Goal: Communication & Community: Connect with others

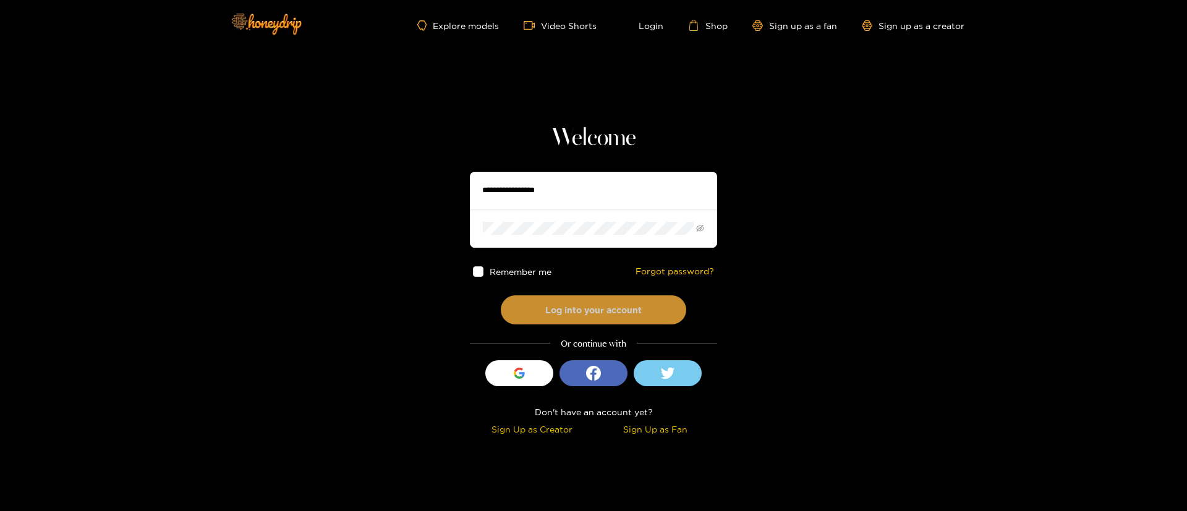
type input "**********"
click at [584, 303] on button "Log into your account" at bounding box center [594, 310] width 186 height 29
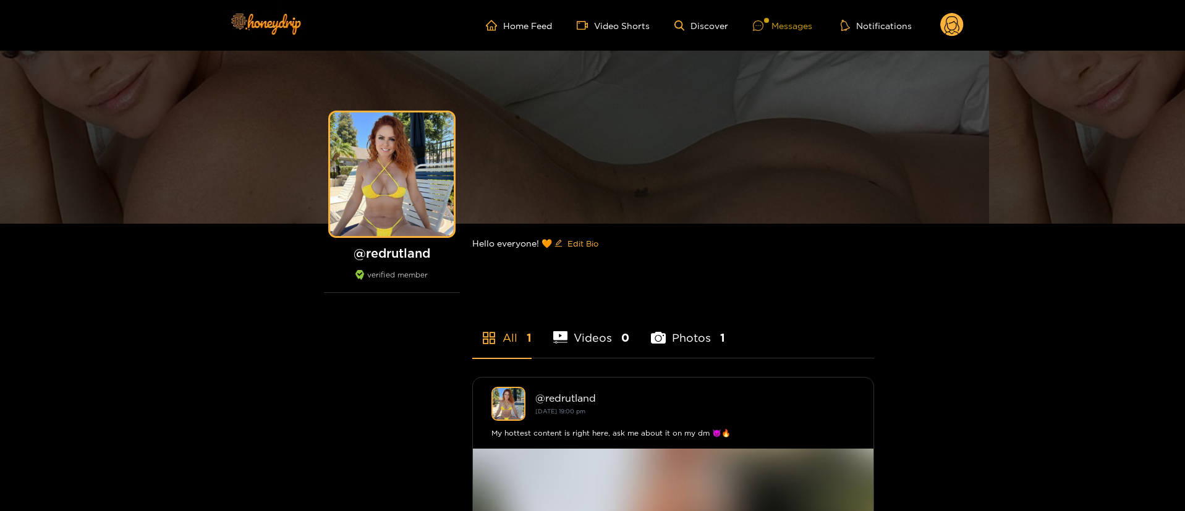
click at [759, 20] on icon at bounding box center [758, 25] width 11 height 11
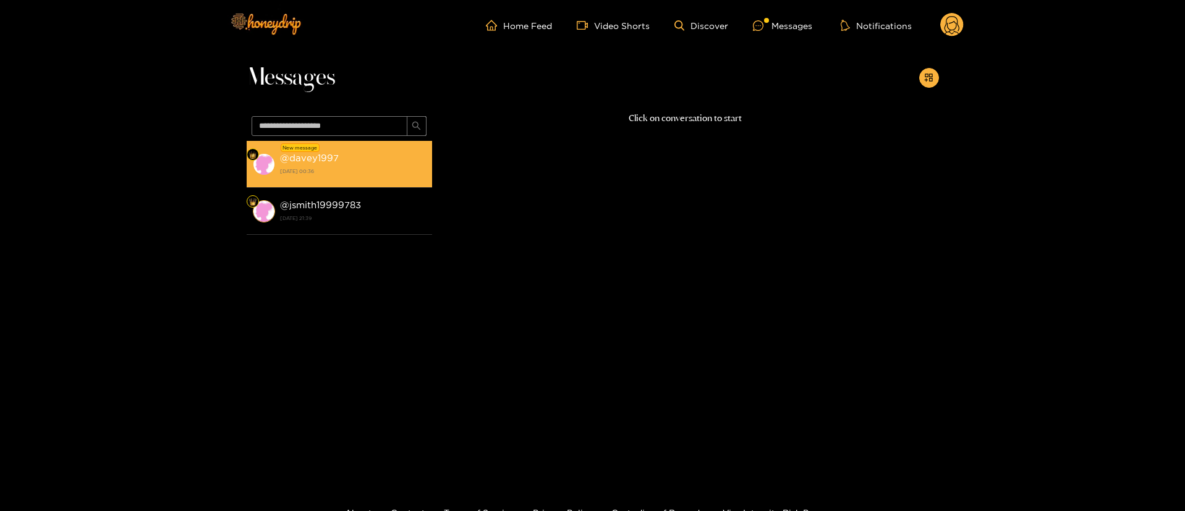
click at [369, 164] on div "@ davey1997 [DATE] 00:36" at bounding box center [353, 164] width 146 height 28
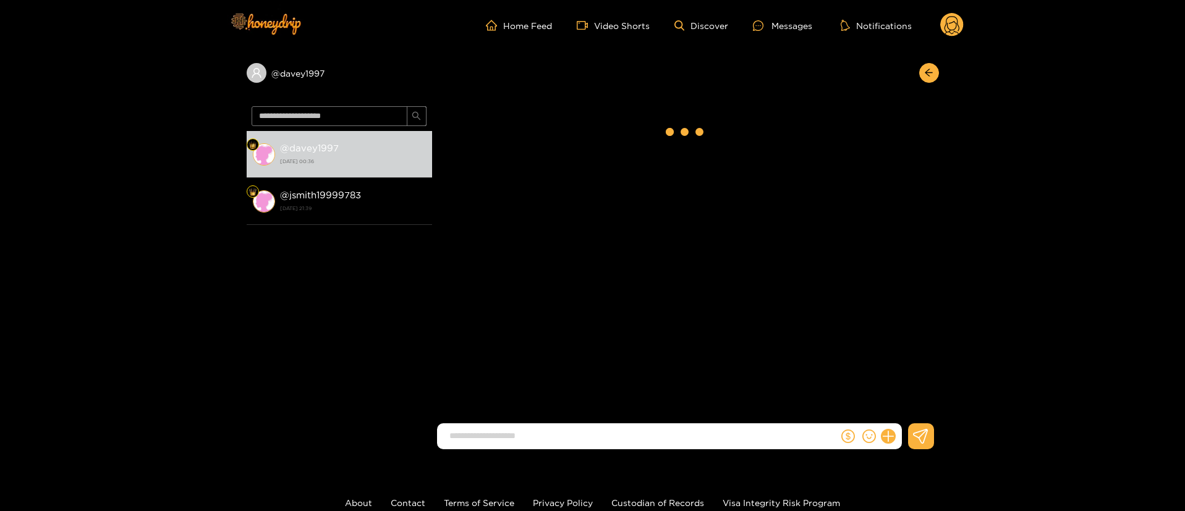
click at [892, 427] on div at bounding box center [870, 437] width 63 height 26
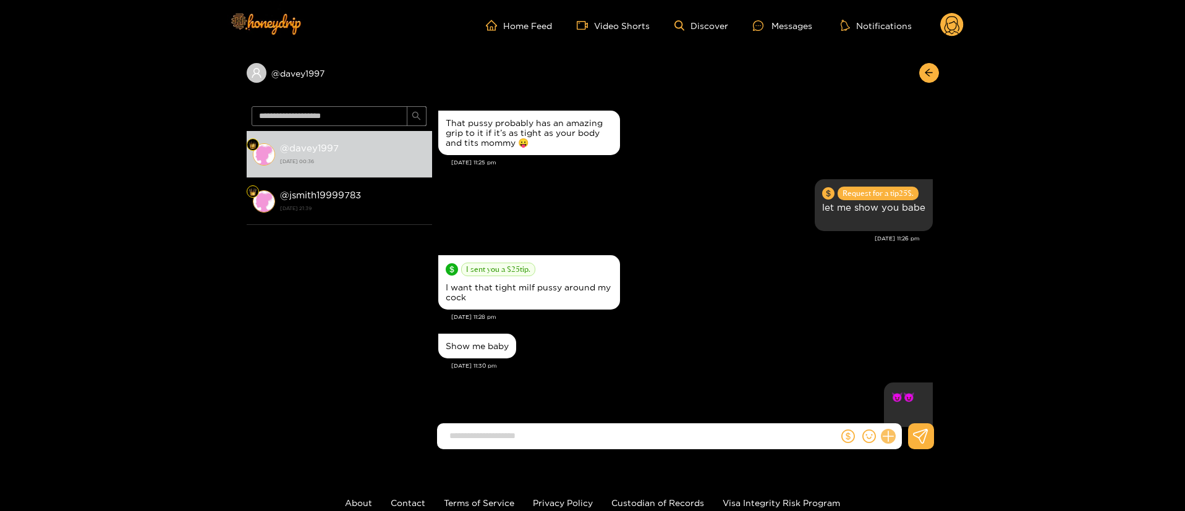
scroll to position [1292, 0]
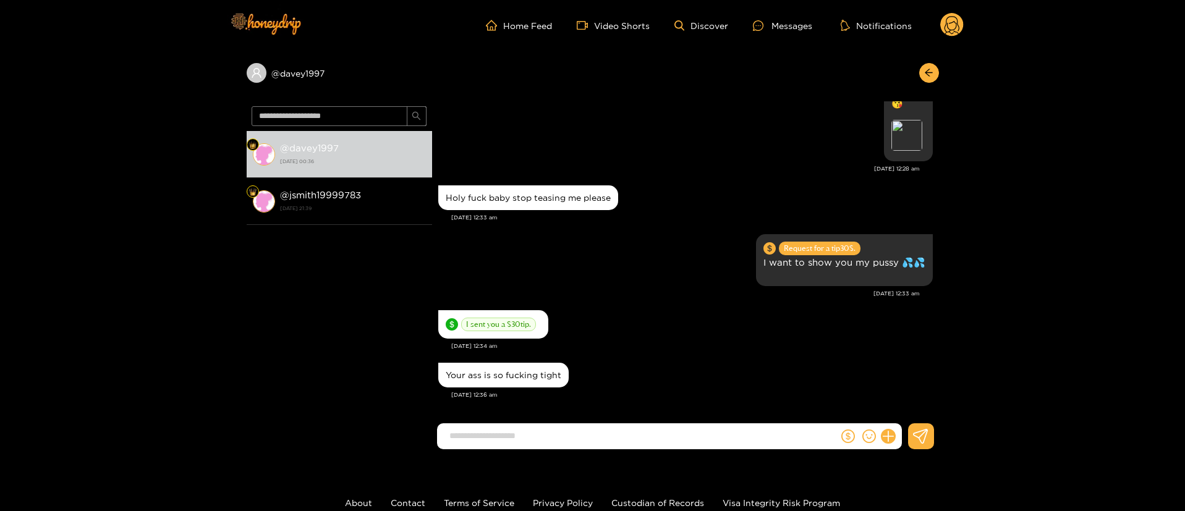
click at [897, 438] on div at bounding box center [870, 437] width 63 height 26
click at [887, 442] on icon at bounding box center [888, 437] width 14 height 14
drag, startPoint x: 895, startPoint y: 424, endPoint x: 909, endPoint y: 404, distance: 24.4
click at [909, 404] on icon at bounding box center [911, 406] width 12 height 12
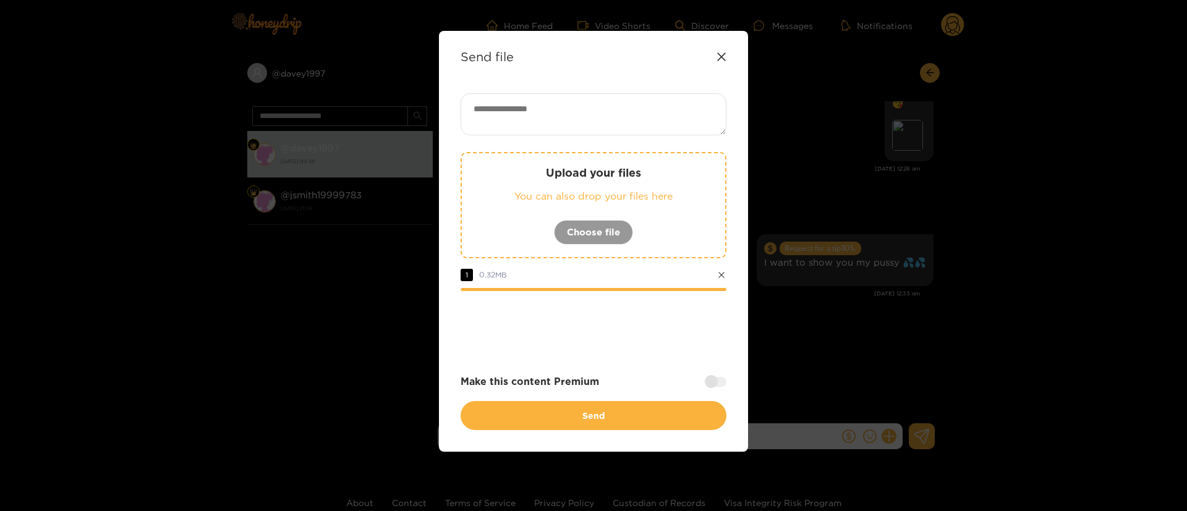
click at [612, 106] on textarea at bounding box center [594, 114] width 266 height 42
paste textarea "**"
type textarea "******"
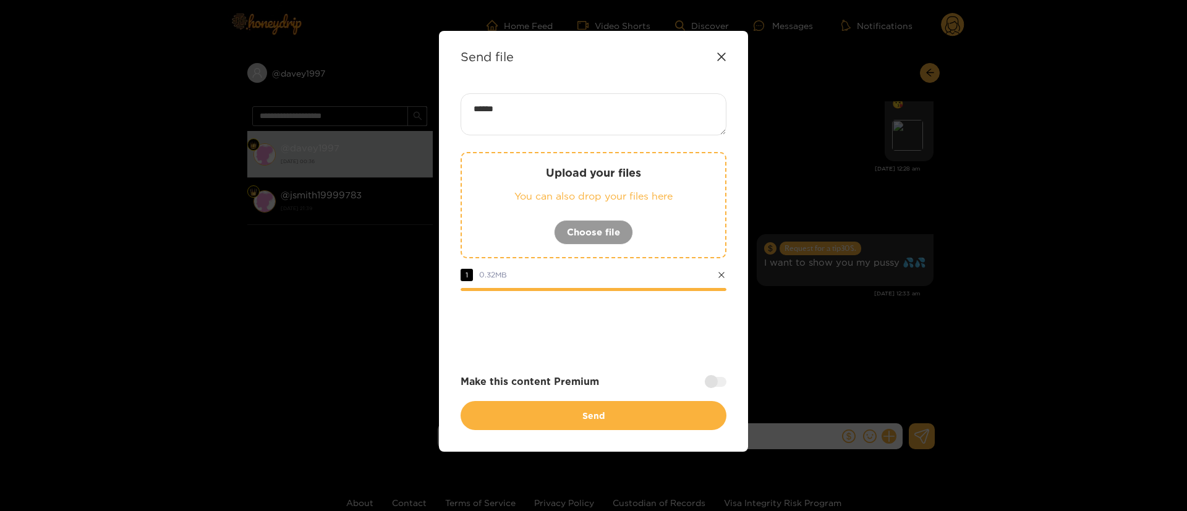
click at [616, 344] on div at bounding box center [594, 325] width 266 height 49
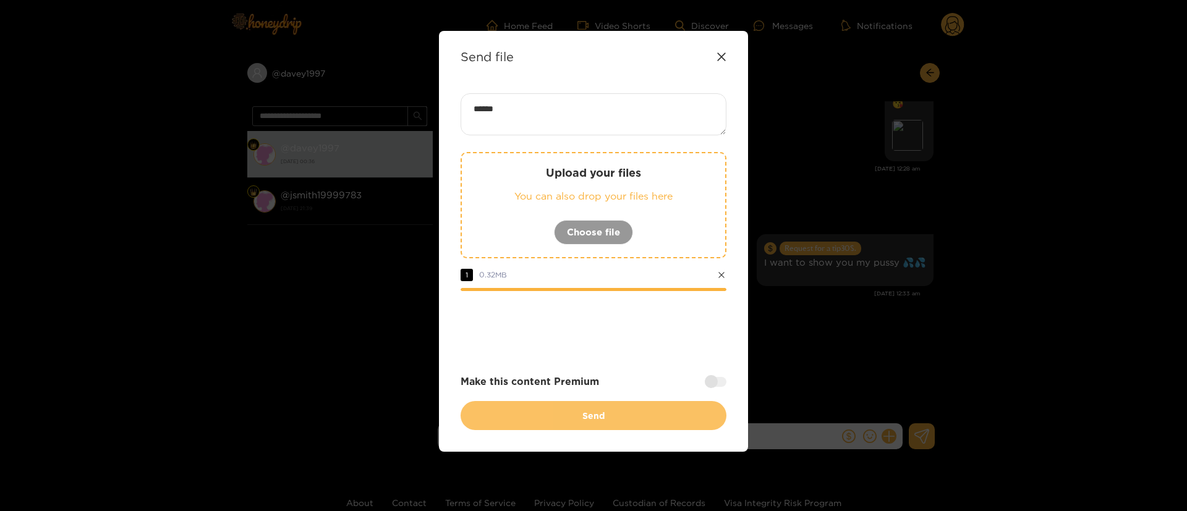
click at [605, 409] on button "Send" at bounding box center [594, 415] width 266 height 29
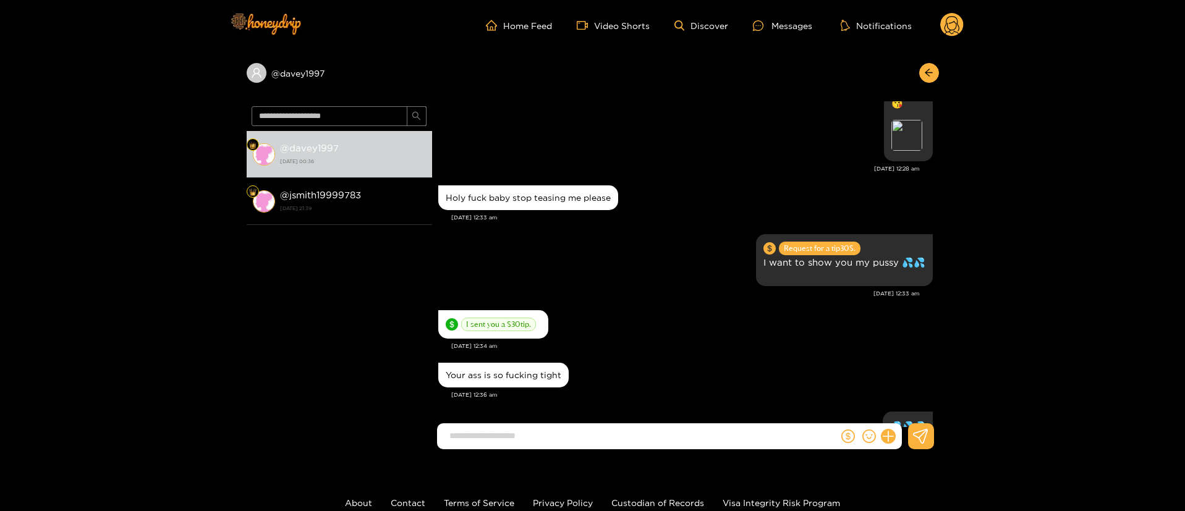
scroll to position [1389, 0]
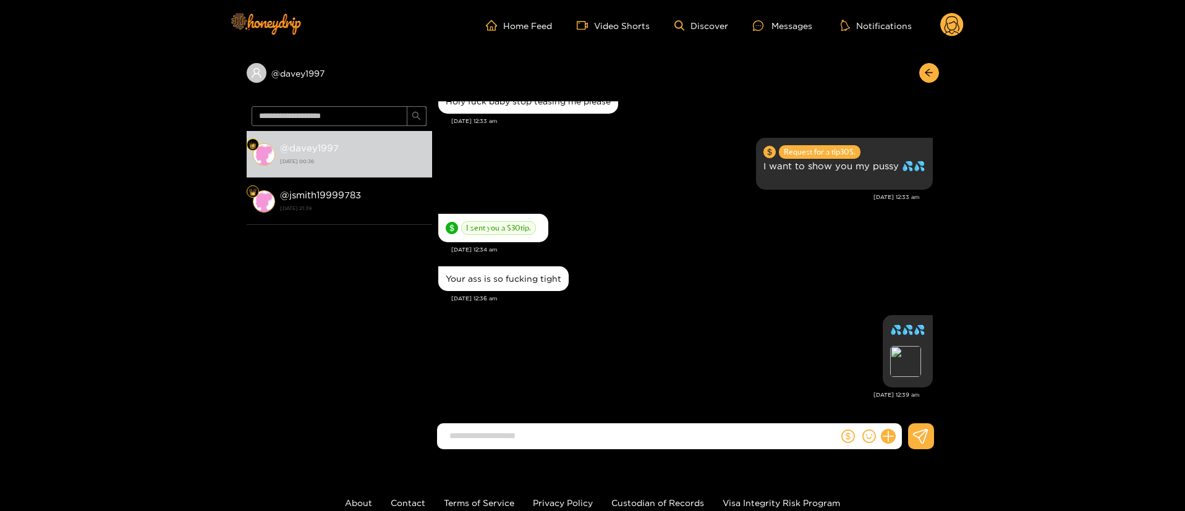
paste input "**********"
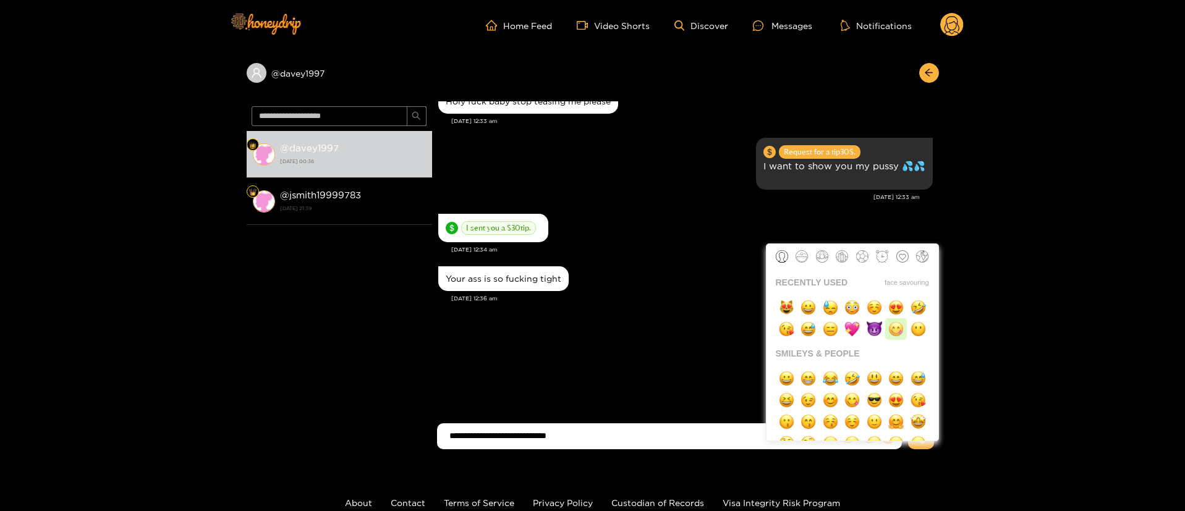
click at [892, 330] on img "button" at bounding box center [896, 329] width 15 height 15
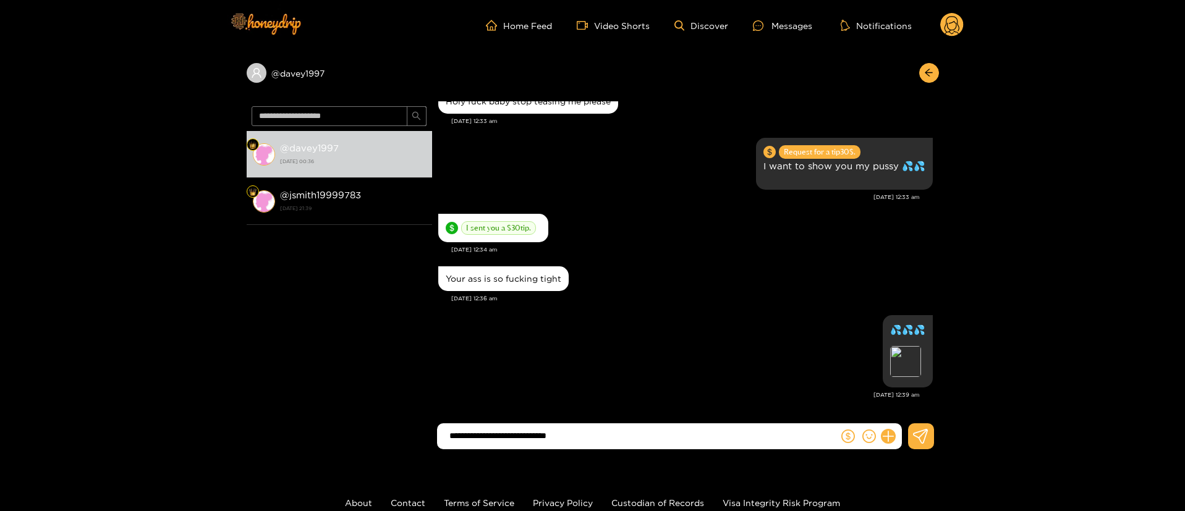
type input "**********"
click at [600, 435] on input "**********" at bounding box center [640, 436] width 395 height 20
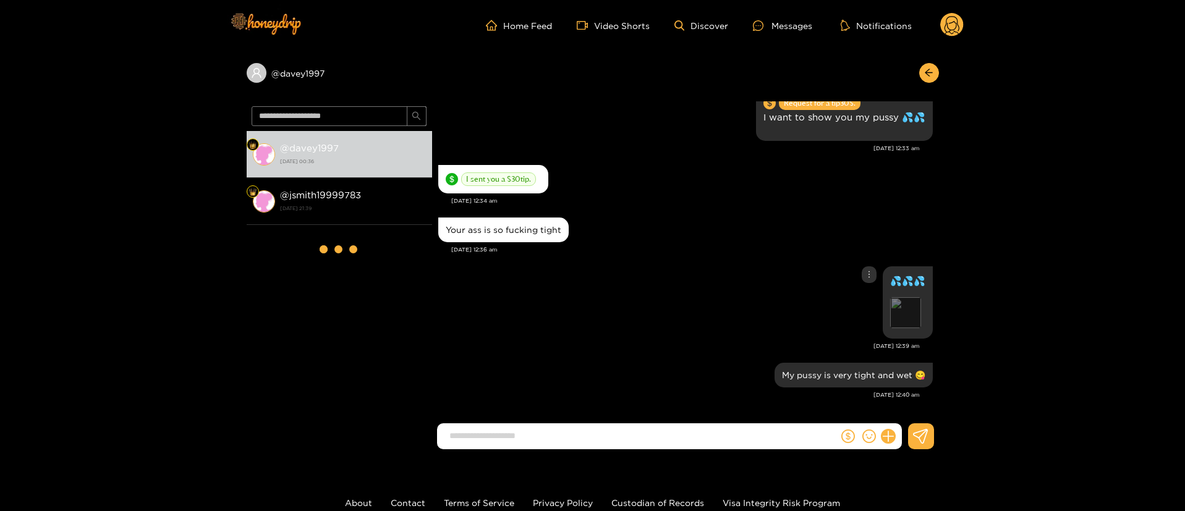
click at [903, 301] on div "Preview" at bounding box center [905, 312] width 31 height 31
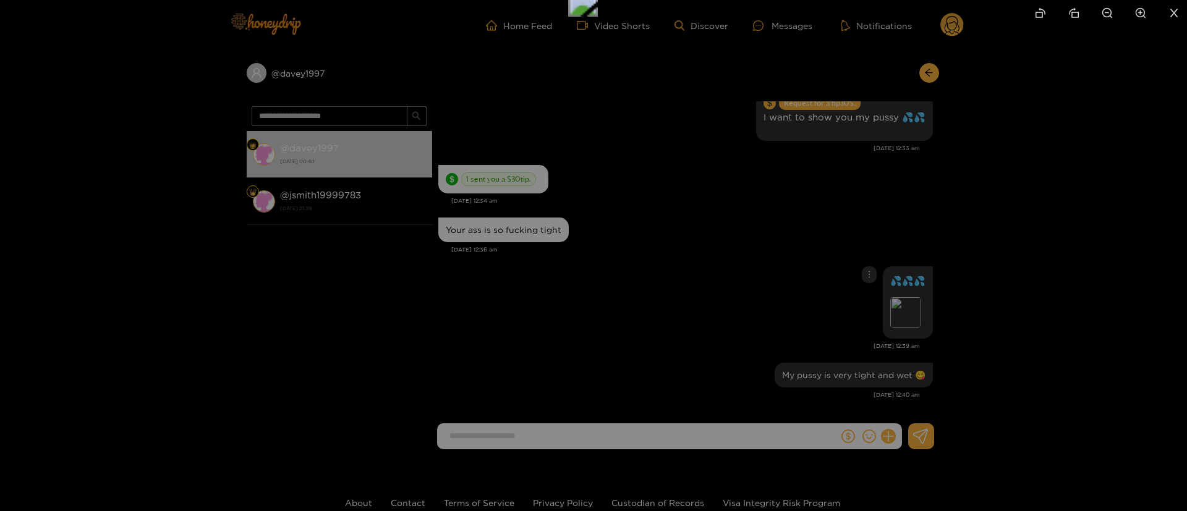
drag, startPoint x: 625, startPoint y: 434, endPoint x: 614, endPoint y: 174, distance: 259.9
click at [598, 17] on img at bounding box center [583, 2] width 30 height 30
drag, startPoint x: 610, startPoint y: 238, endPoint x: 610, endPoint y: 194, distance: 43.9
drag, startPoint x: 645, startPoint y: 332, endPoint x: 654, endPoint y: 223, distance: 109.8
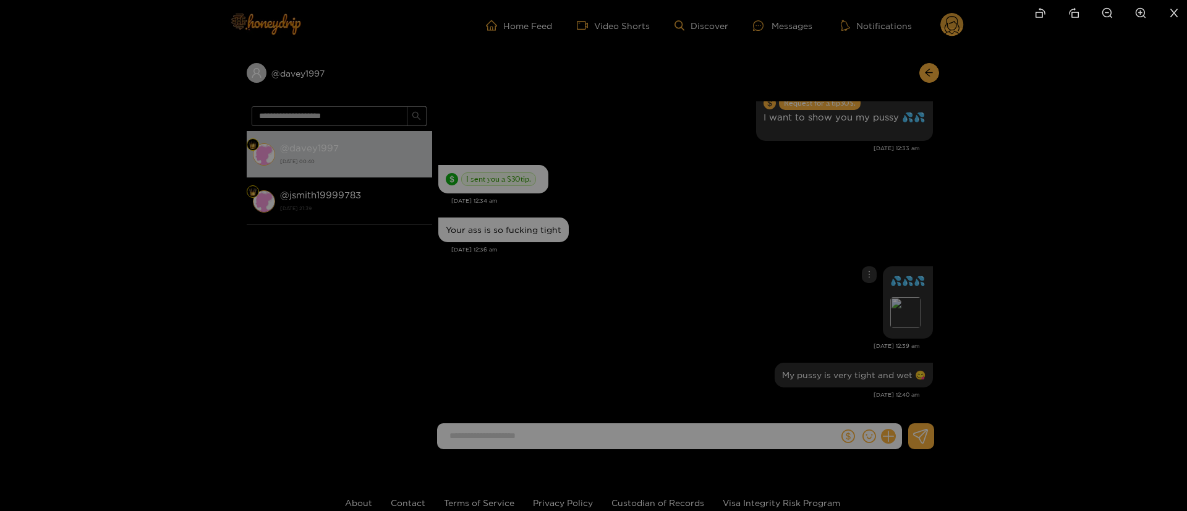
click at [994, 214] on div at bounding box center [593, 255] width 1187 height 511
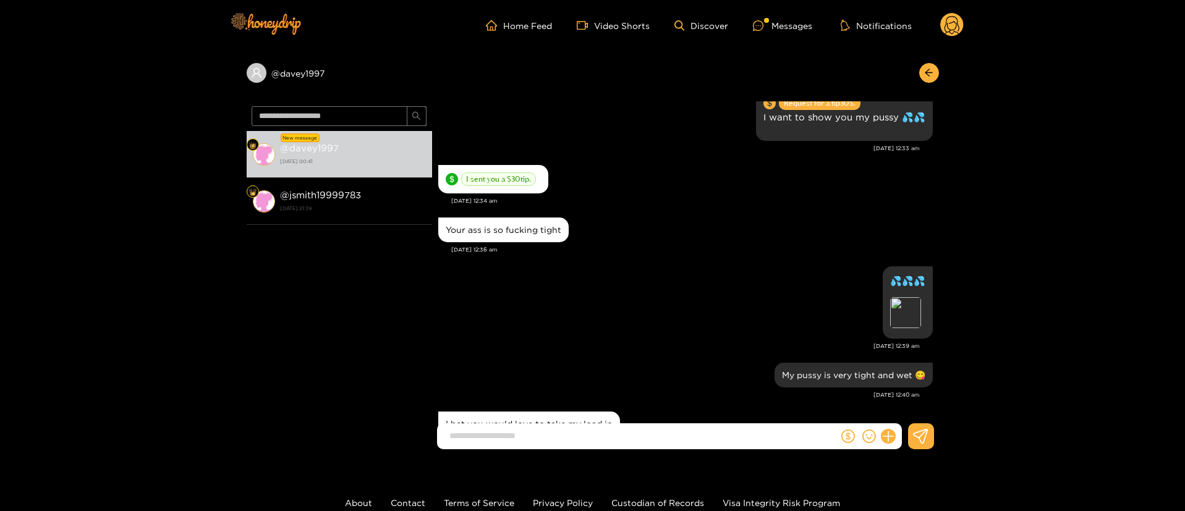
scroll to position [1496, 0]
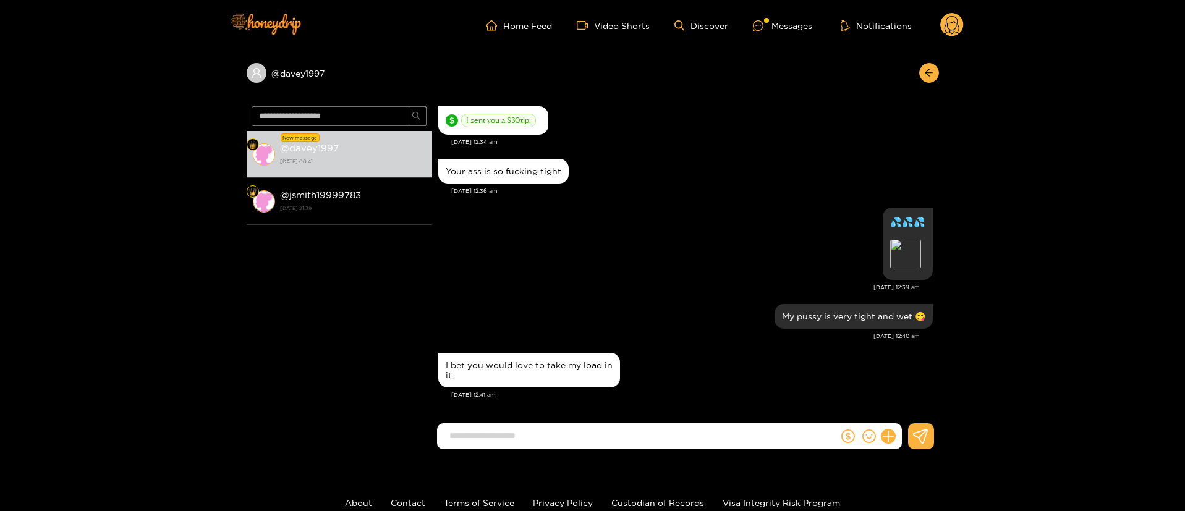
click at [735, 289] on div "[DATE] 12:39 am" at bounding box center [679, 287] width 482 height 9
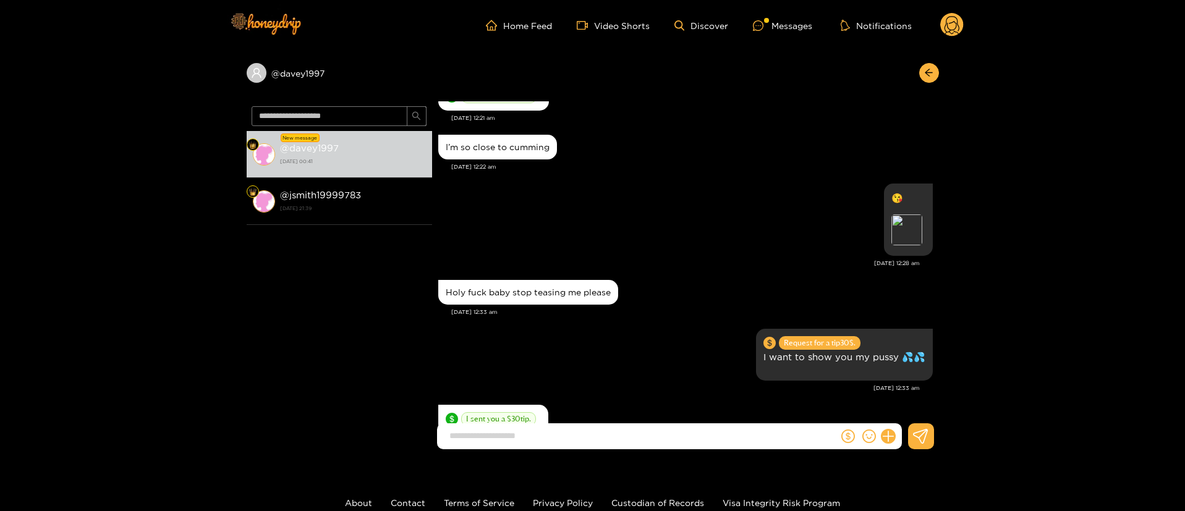
scroll to position [1125, 0]
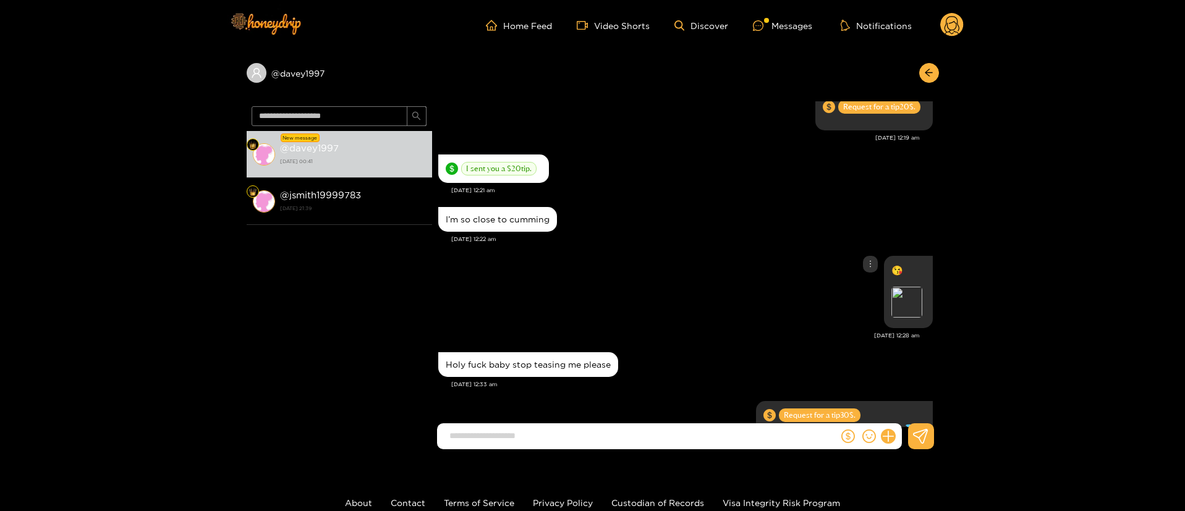
click at [922, 304] on div "Preview" at bounding box center [909, 304] width 34 height 34
click at [915, 299] on div "Preview" at bounding box center [907, 302] width 31 height 31
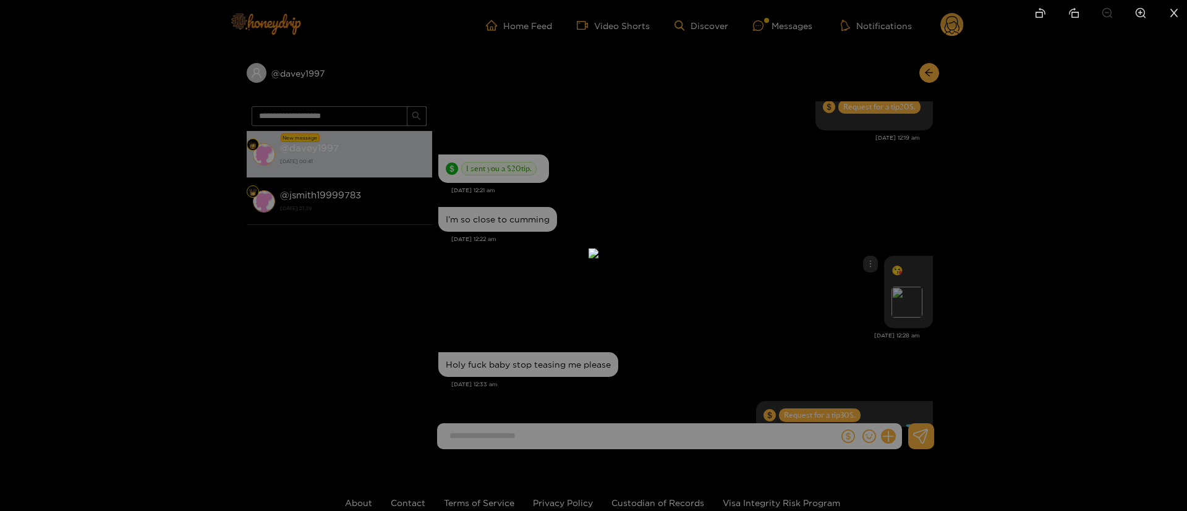
click at [1015, 214] on div at bounding box center [593, 255] width 1187 height 511
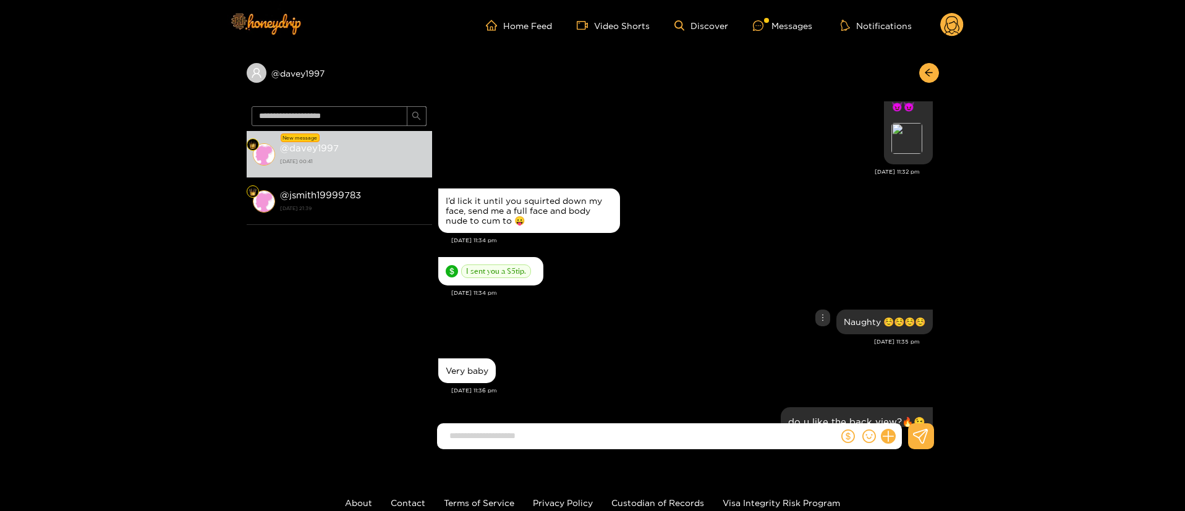
scroll to position [476, 0]
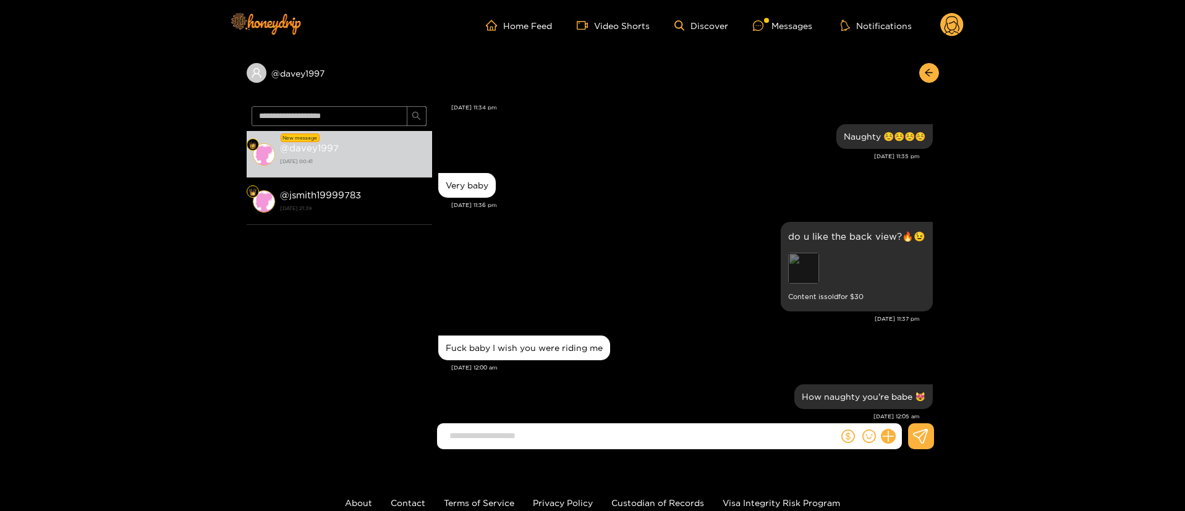
click at [809, 271] on div "Preview" at bounding box center [803, 268] width 31 height 31
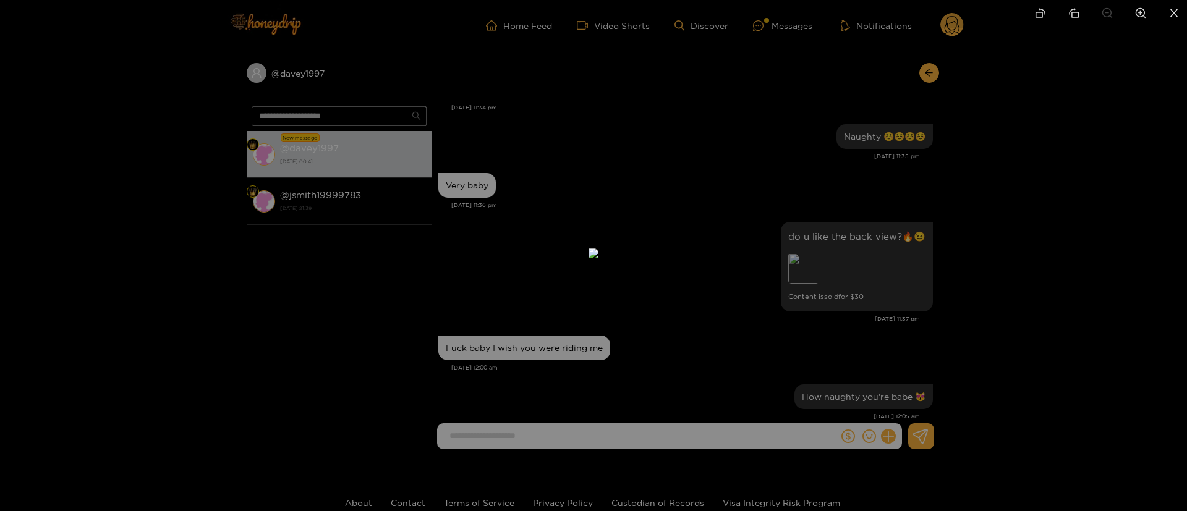
click at [1030, 211] on div at bounding box center [593, 255] width 1187 height 511
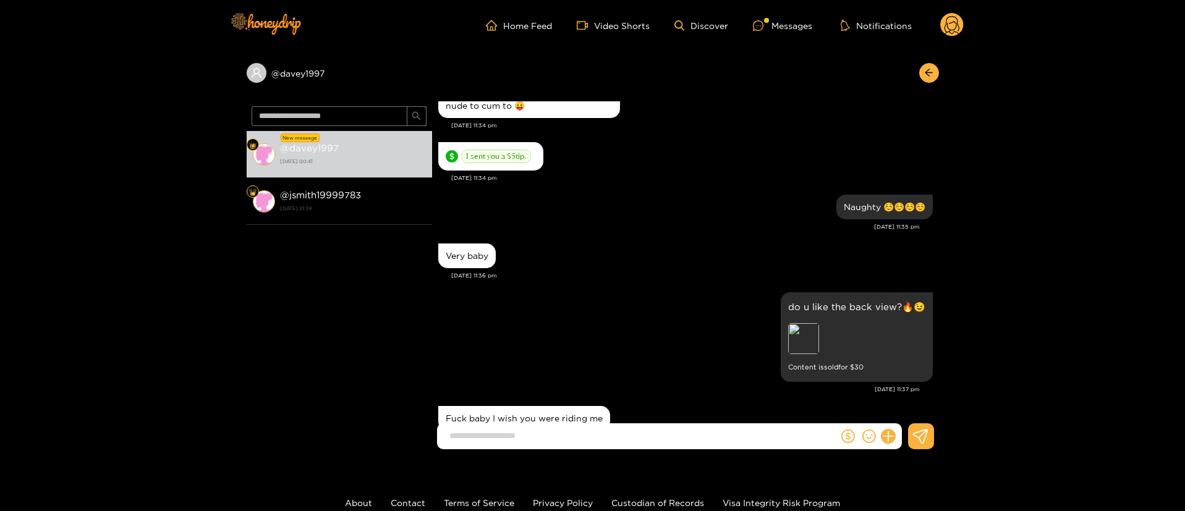
scroll to position [383, 0]
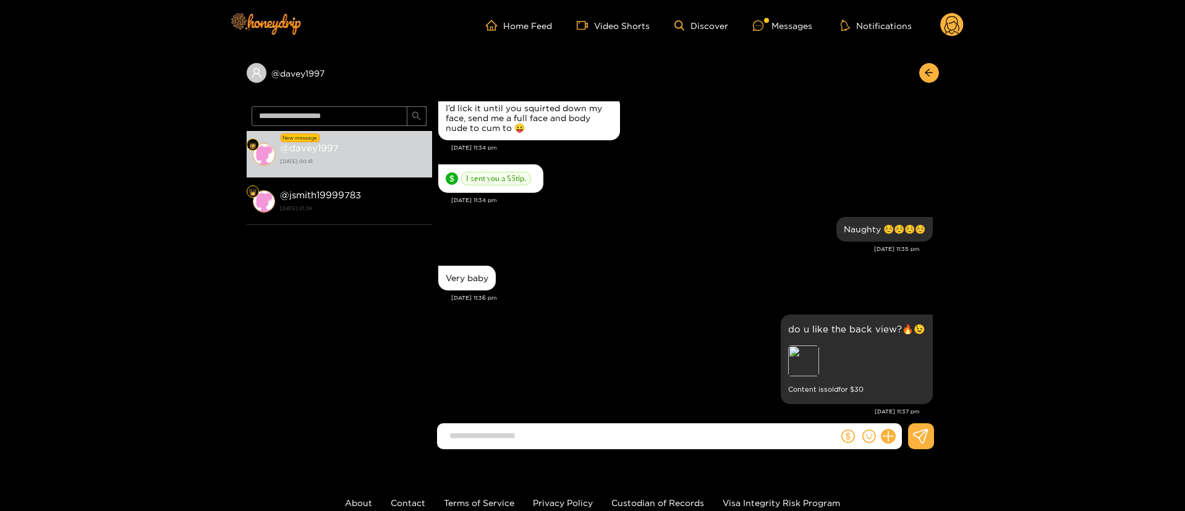
click at [676, 312] on div "do u like the back view?🔥😉 Preview Content is sold for $ 30" at bounding box center [685, 360] width 495 height 96
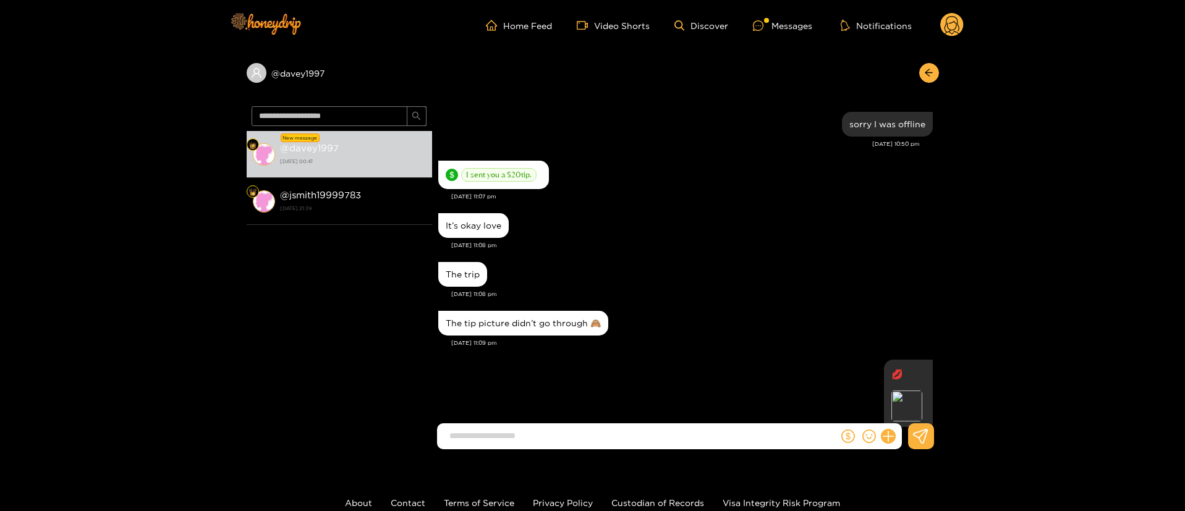
scroll to position [835, 0]
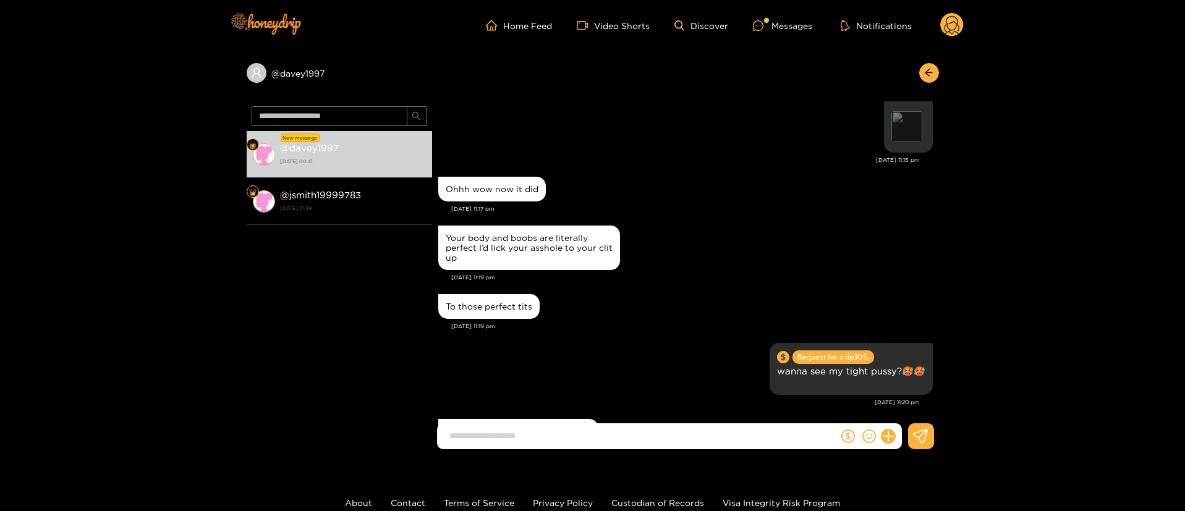
click at [902, 134] on div "Preview" at bounding box center [907, 126] width 31 height 31
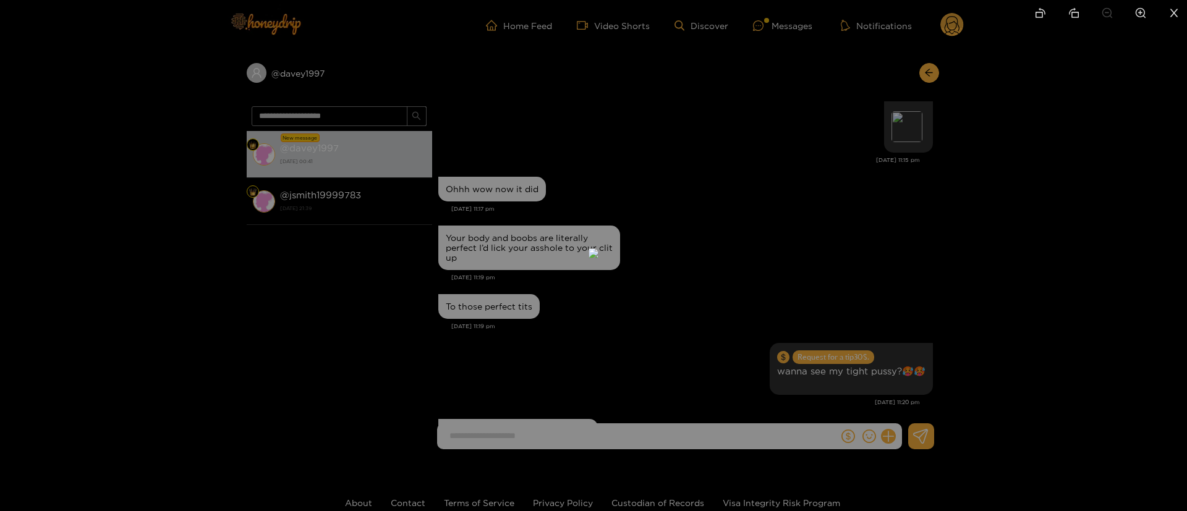
click at [913, 274] on div at bounding box center [593, 255] width 1187 height 511
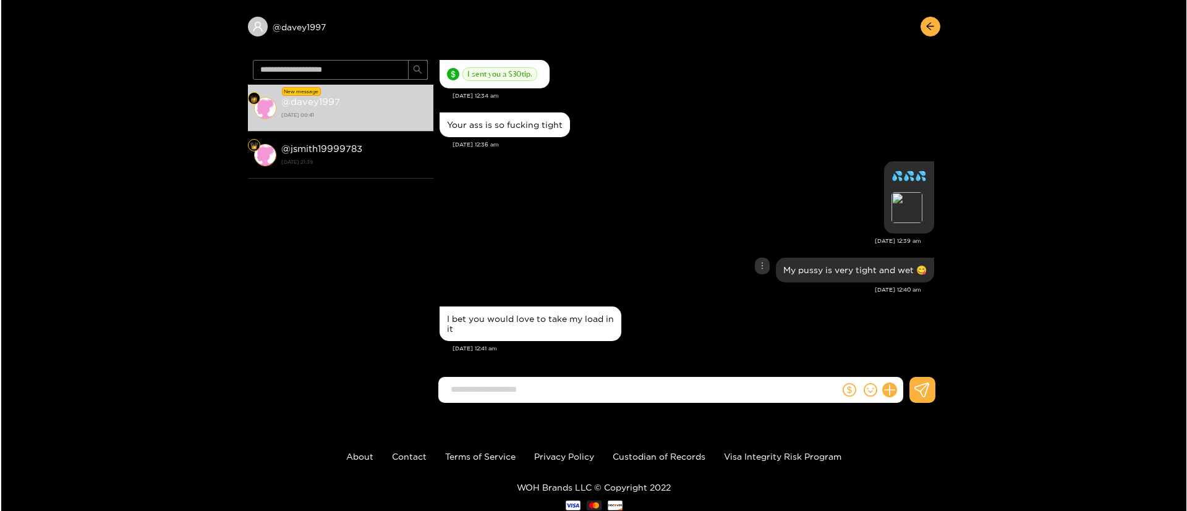
scroll to position [83, 0]
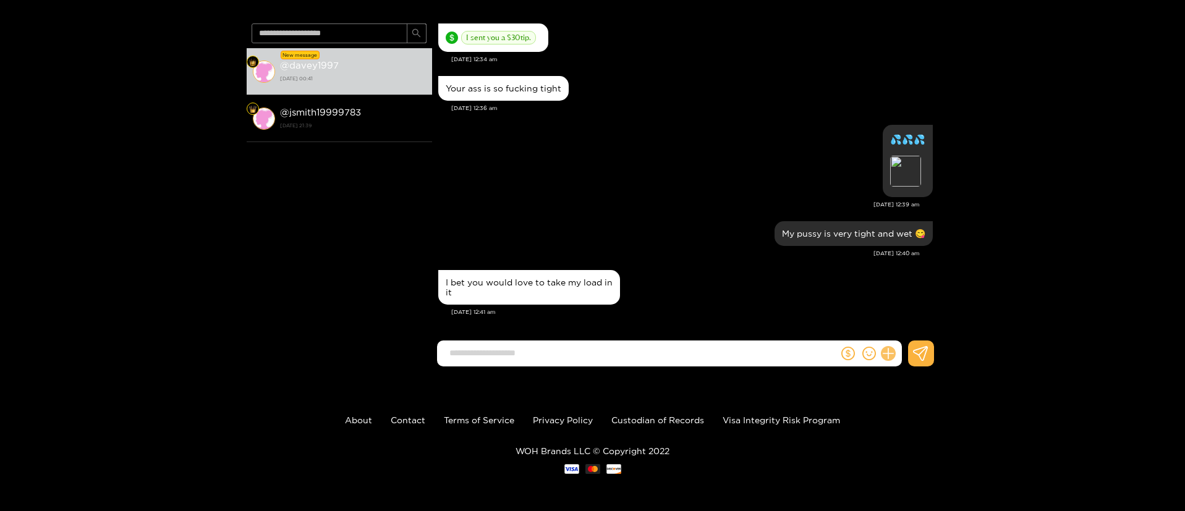
click at [892, 350] on icon at bounding box center [888, 354] width 14 height 14
click at [906, 313] on button at bounding box center [911, 324] width 43 height 28
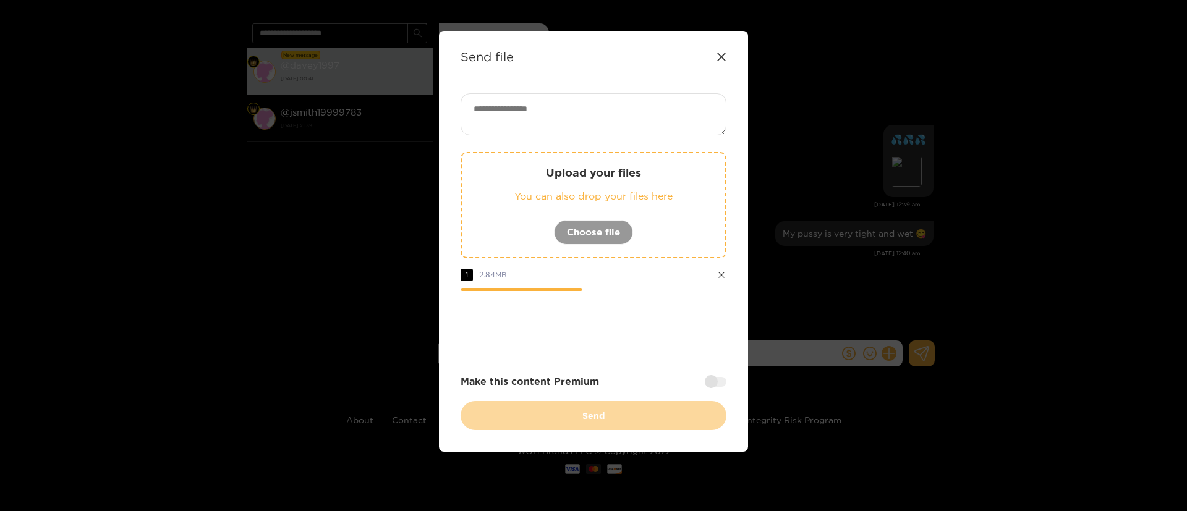
drag, startPoint x: 673, startPoint y: 369, endPoint x: 716, endPoint y: 369, distance: 43.3
click at [673, 369] on div "Upload your files You can also drop your files here Choose file 1 2.84 MB Make …" at bounding box center [594, 261] width 266 height 337
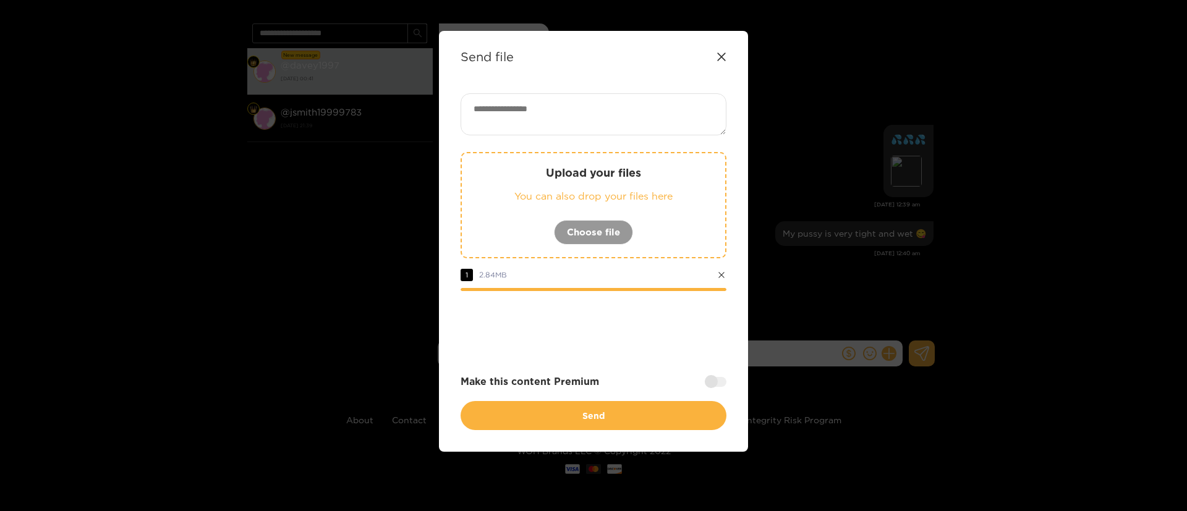
click at [715, 375] on div "Make this content Premium" at bounding box center [594, 382] width 266 height 14
click at [714, 380] on div at bounding box center [716, 382] width 22 height 10
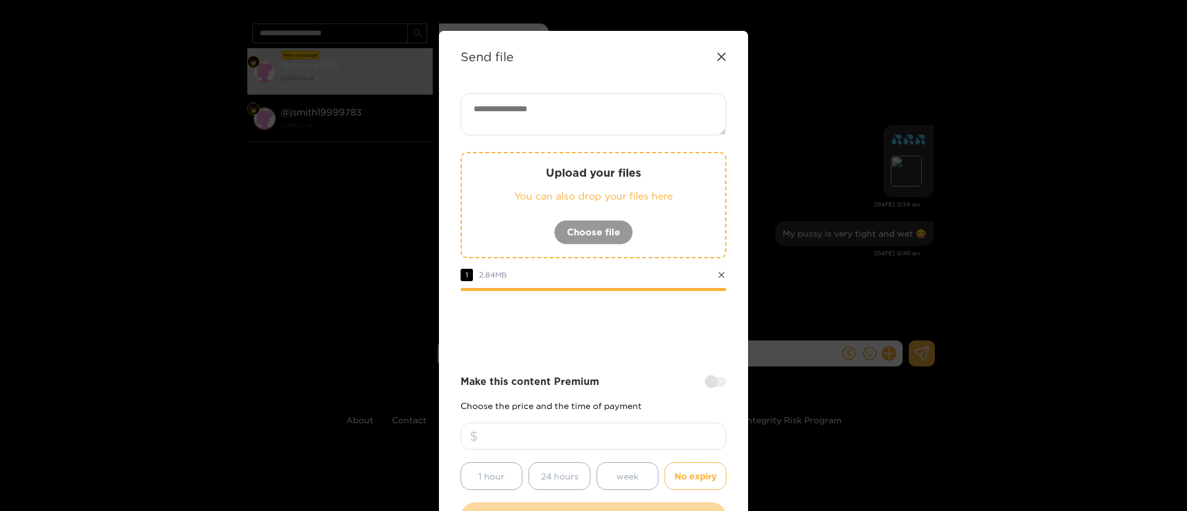
click at [664, 439] on input "number" at bounding box center [594, 436] width 266 height 27
click at [600, 95] on textarea at bounding box center [594, 114] width 266 height 42
paste textarea "**********"
click at [676, 122] on textarea "**********" at bounding box center [594, 114] width 266 height 42
paste textarea "***"
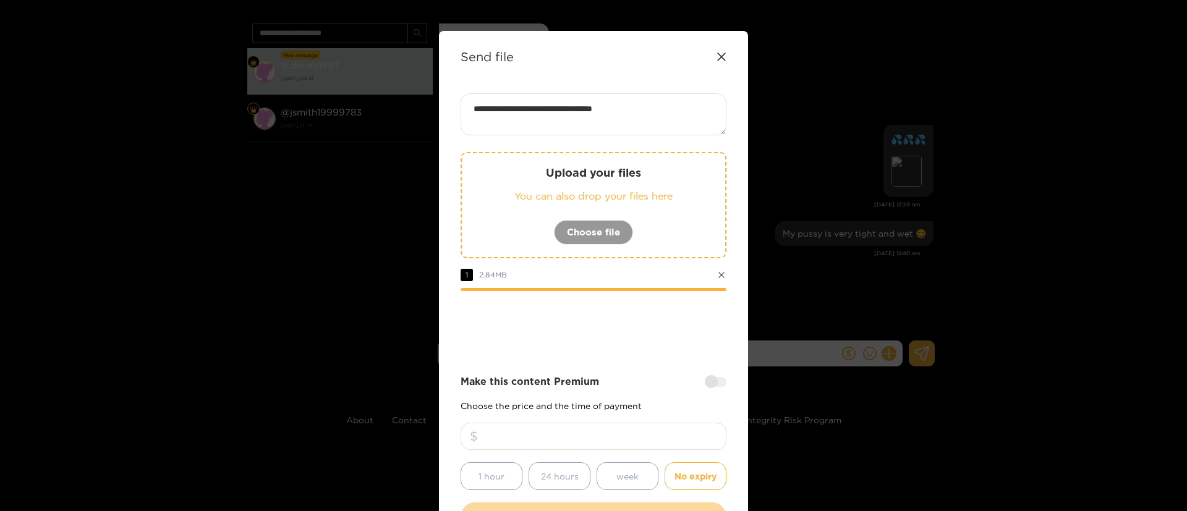
paste textarea "**"
type textarea "**********"
click at [647, 327] on div at bounding box center [594, 325] width 266 height 49
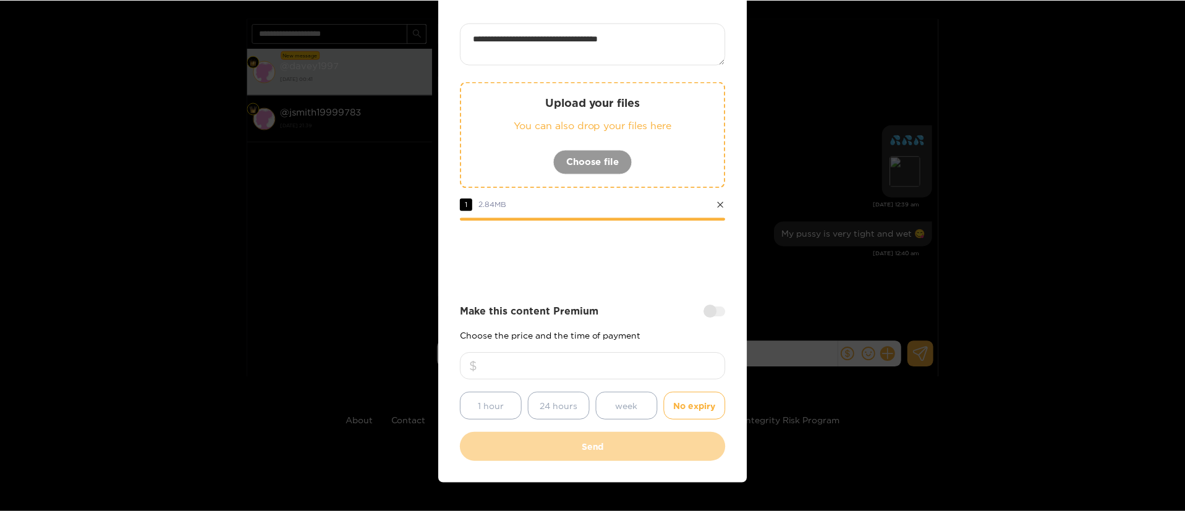
scroll to position [92, 0]
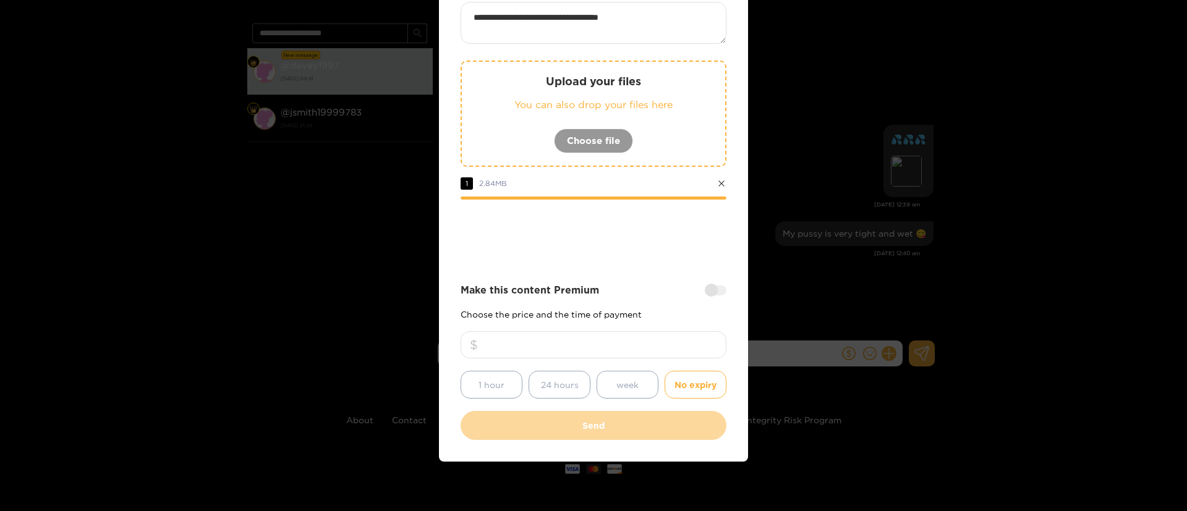
click at [620, 344] on input "number" at bounding box center [594, 344] width 266 height 27
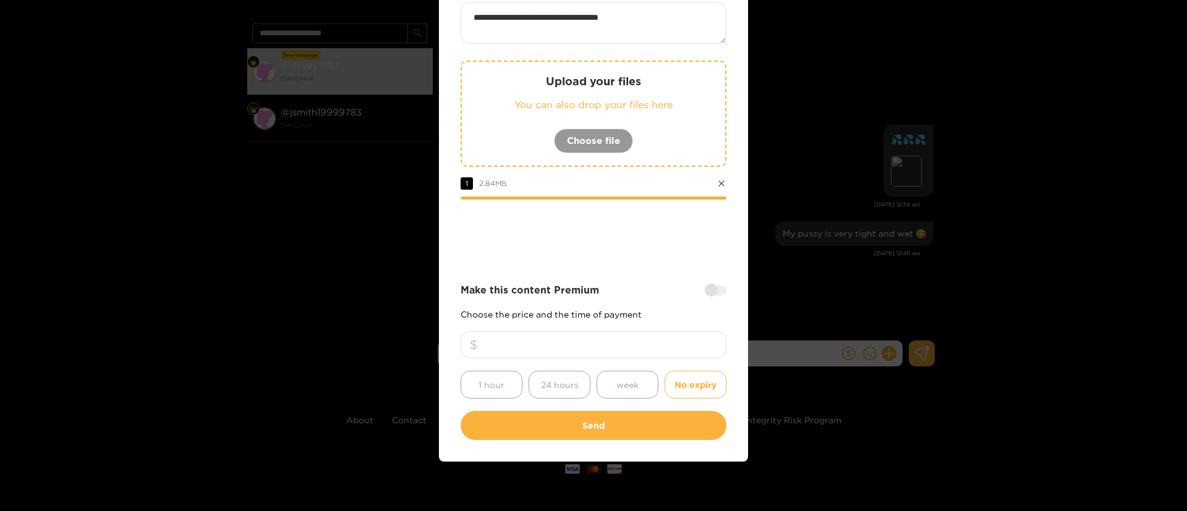
type input "**"
click at [621, 251] on div at bounding box center [594, 233] width 266 height 49
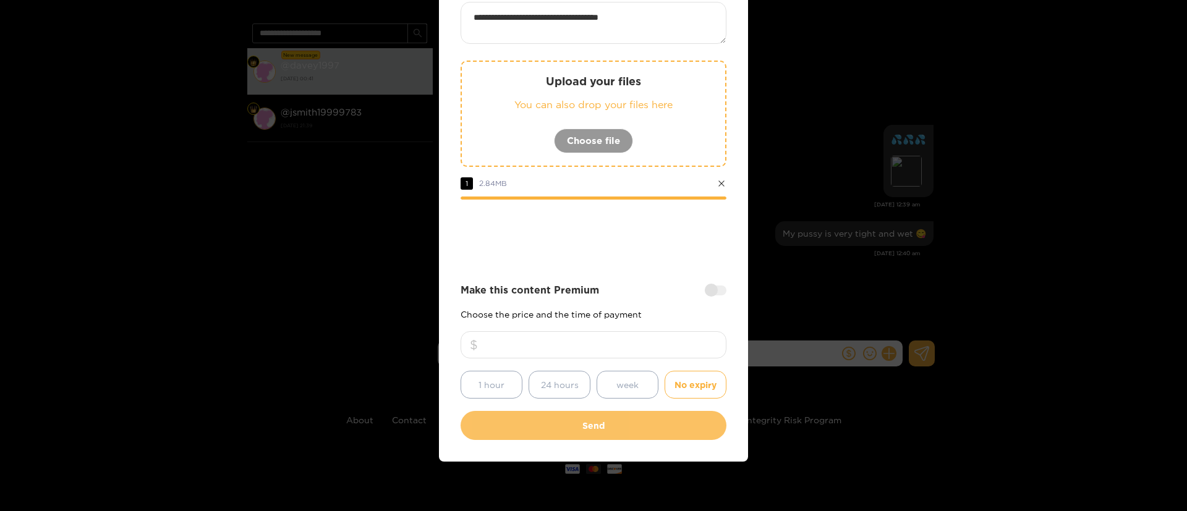
click at [620, 419] on button "Send" at bounding box center [594, 425] width 266 height 29
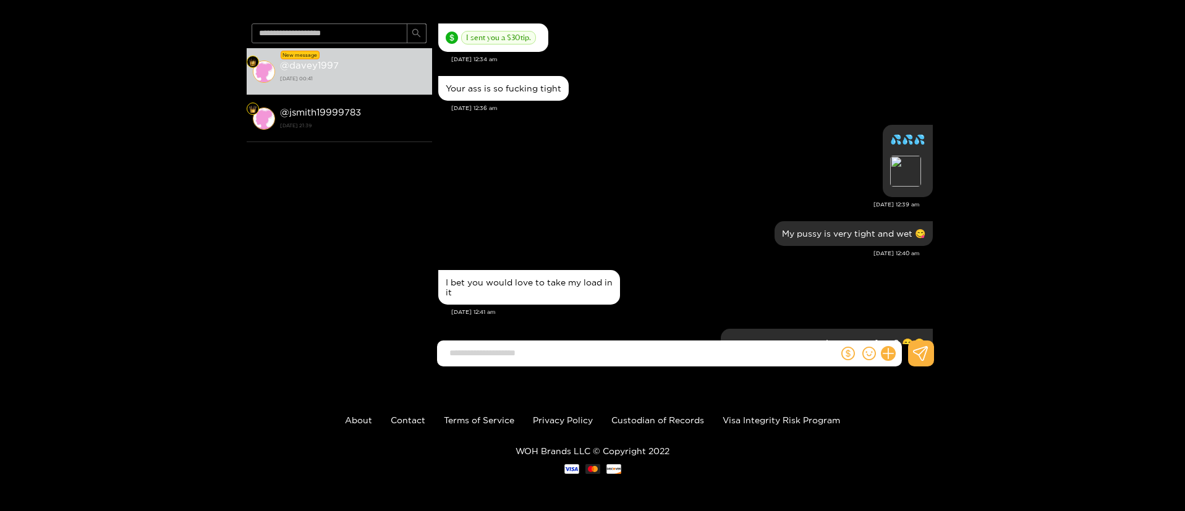
scroll to position [19, 0]
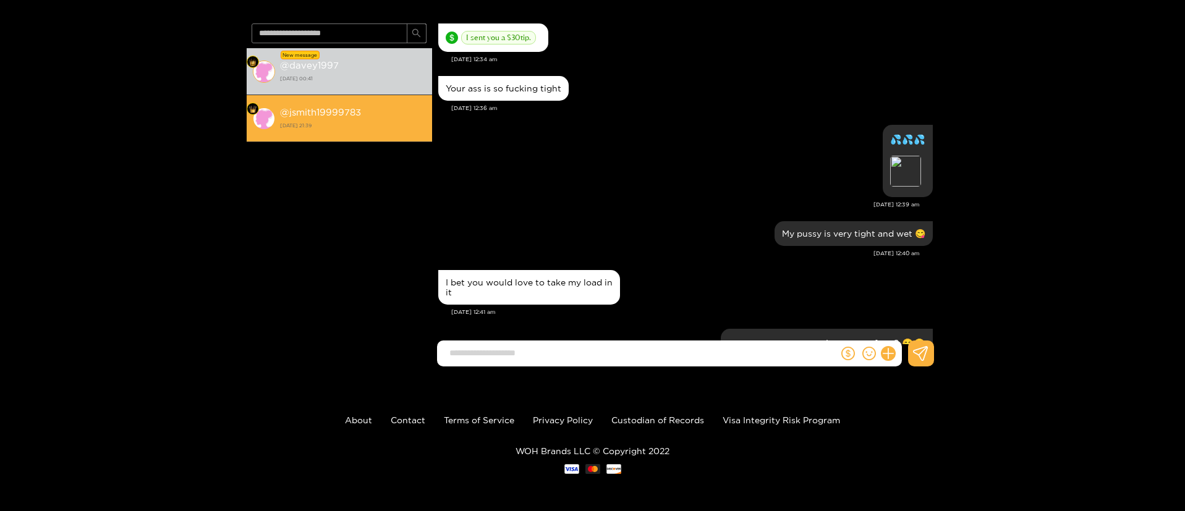
click at [391, 114] on div "@ jsmith19999783 [DATE] 21:39" at bounding box center [353, 119] width 146 height 28
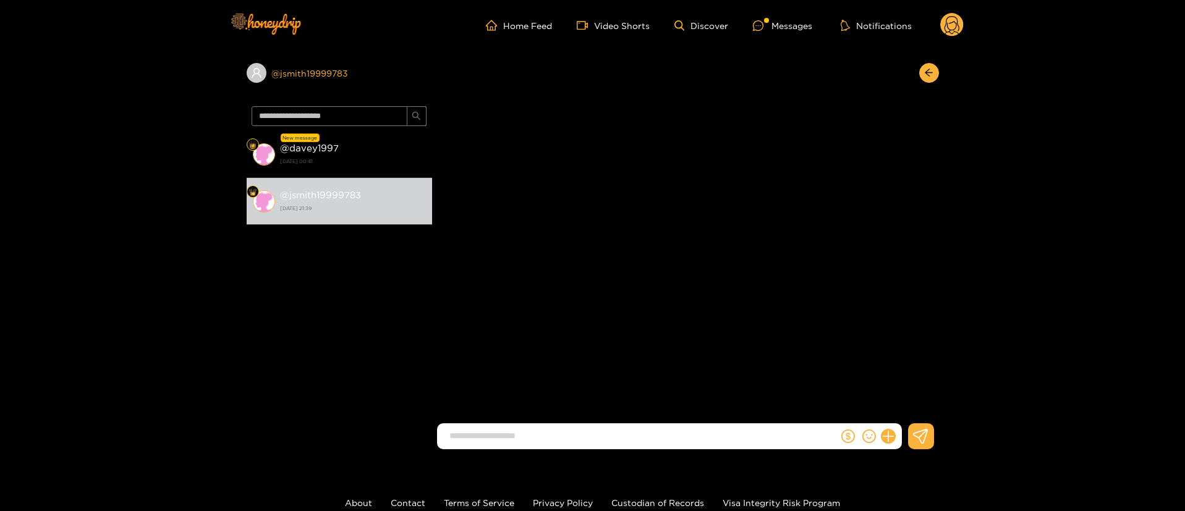
click at [382, 80] on div "@ jsmith19999783" at bounding box center [340, 73] width 186 height 20
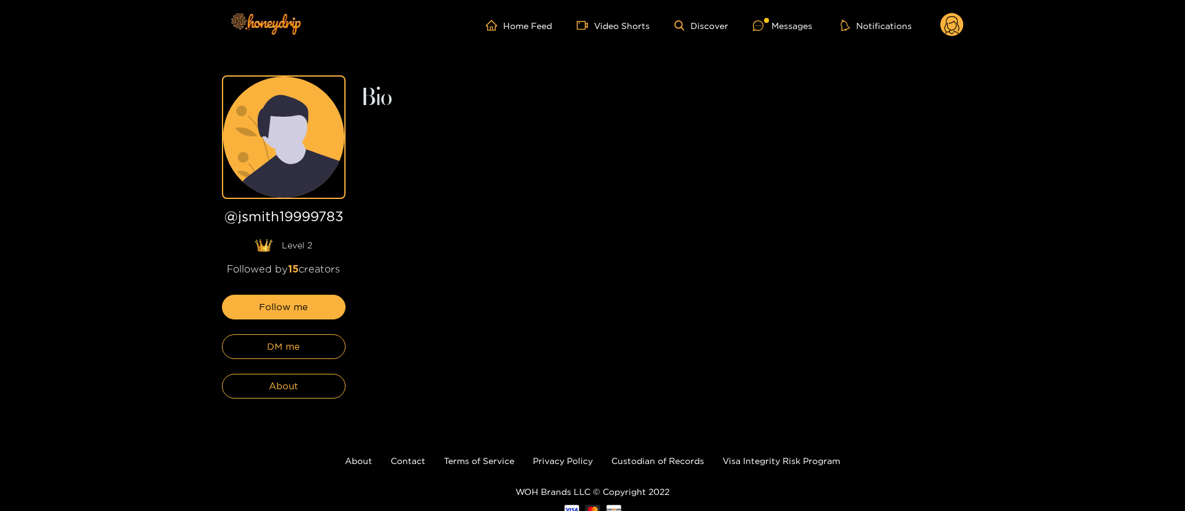
click at [302, 320] on div "Follow me DM me About" at bounding box center [284, 347] width 124 height 104
click at [311, 359] on button "DM me" at bounding box center [284, 347] width 124 height 25
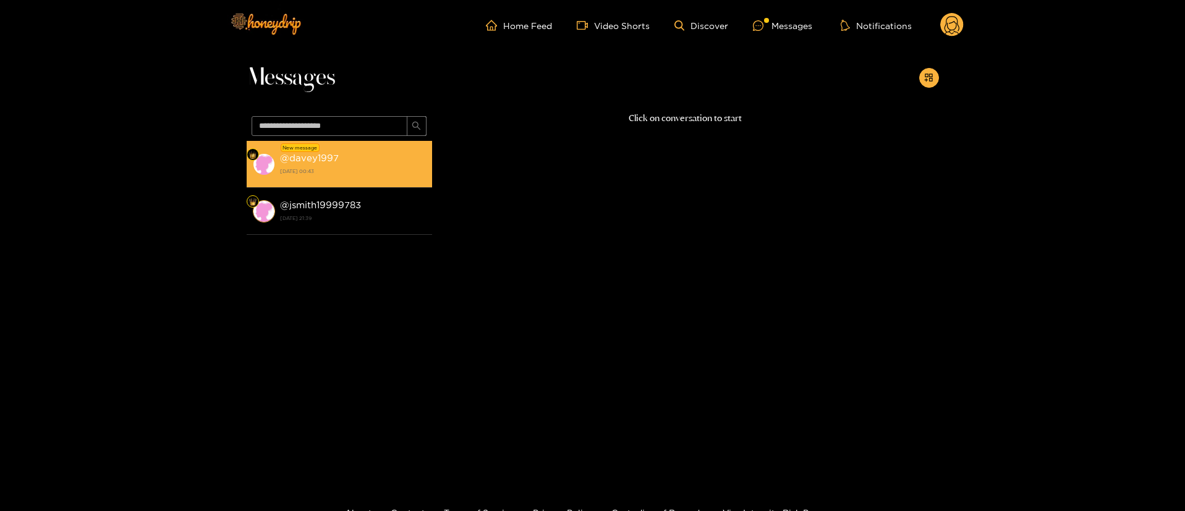
click at [365, 174] on li "New message @ davey1997 [DATE] 00:43" at bounding box center [340, 164] width 186 height 47
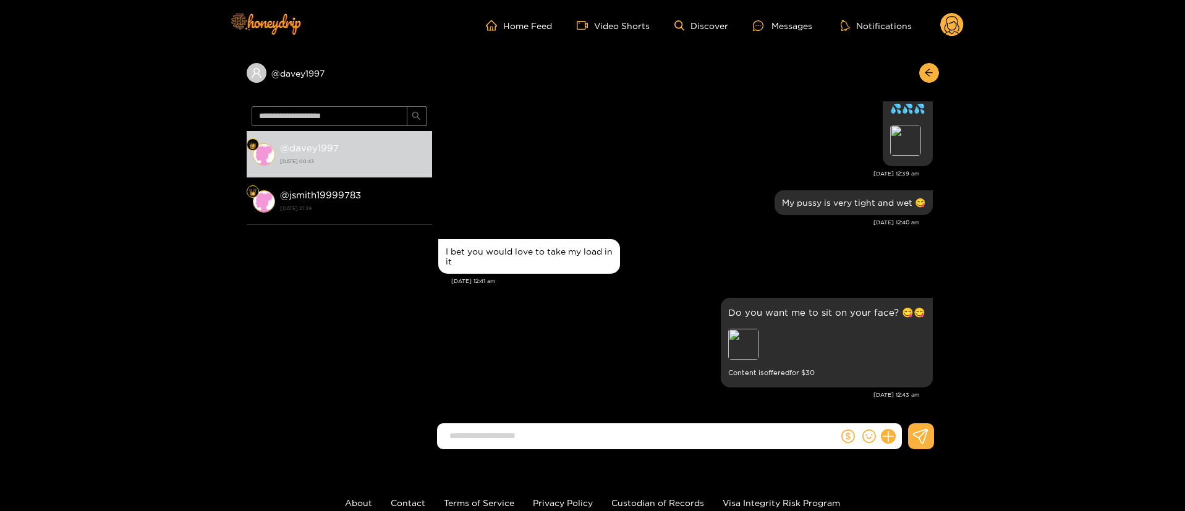
click at [745, 262] on div "I bet you would love to take my load in it" at bounding box center [685, 256] width 495 height 41
click at [675, 158] on div "💦💦💦 Preview" at bounding box center [685, 130] width 495 height 79
click at [944, 25] on circle at bounding box center [952, 24] width 23 height 23
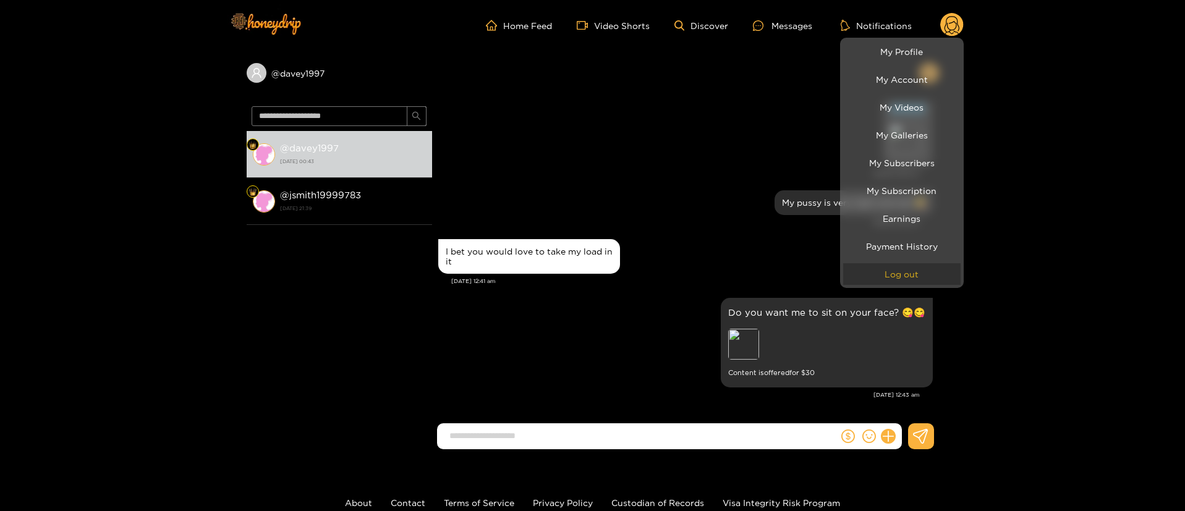
click at [931, 271] on button "Log out" at bounding box center [901, 274] width 117 height 22
